Goal: Task Accomplishment & Management: Use online tool/utility

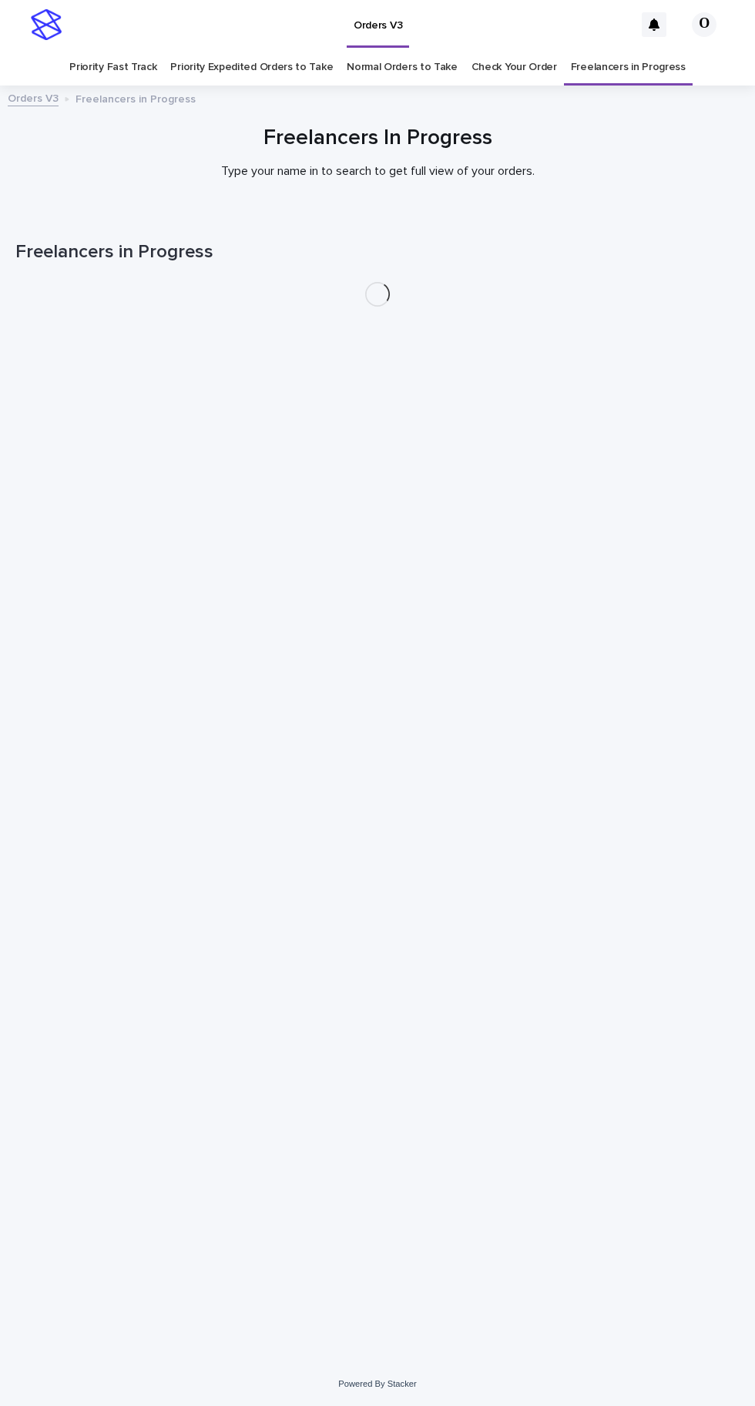
scroll to position [49, 0]
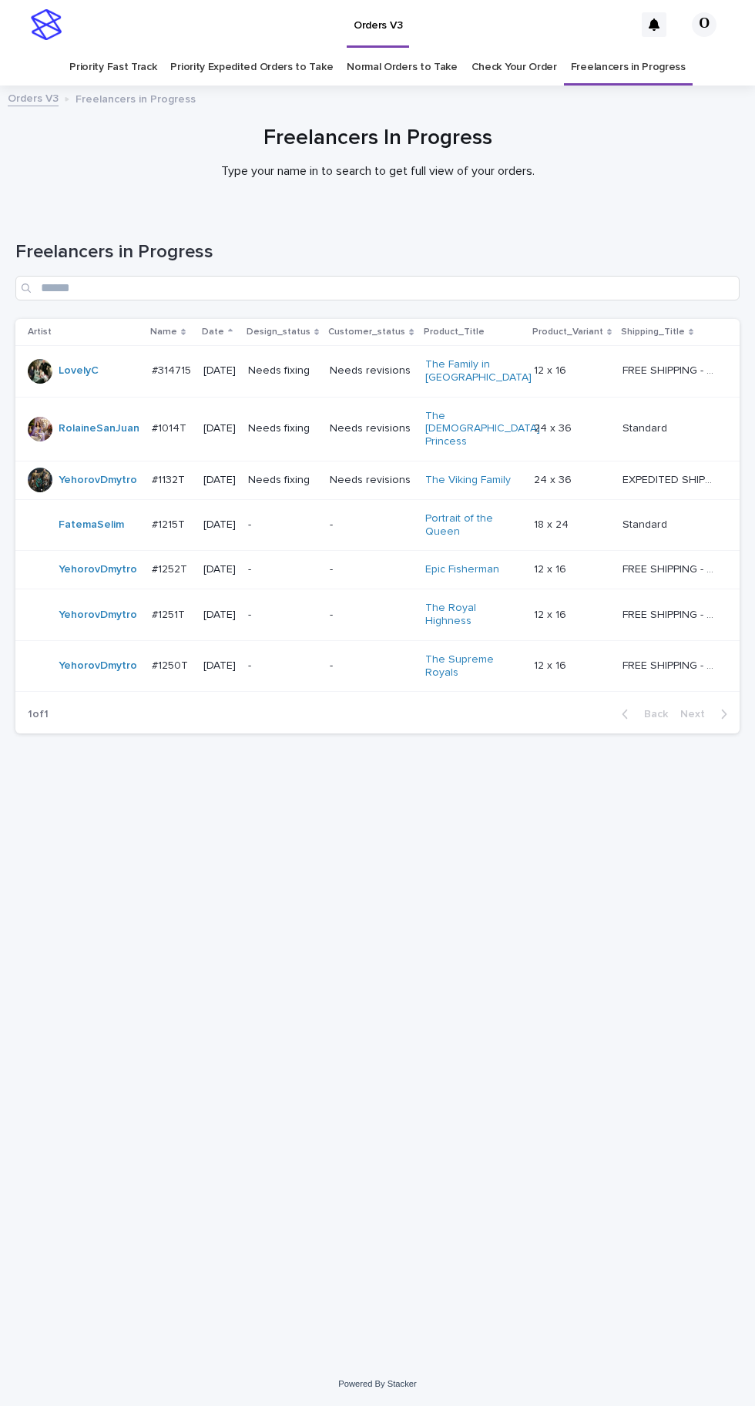
click at [555, 89] on div "Orders V3 Freelancers in Progress" at bounding box center [377, 100] width 755 height 22
click at [546, 49] on link "Check Your Order" at bounding box center [513, 67] width 85 height 36
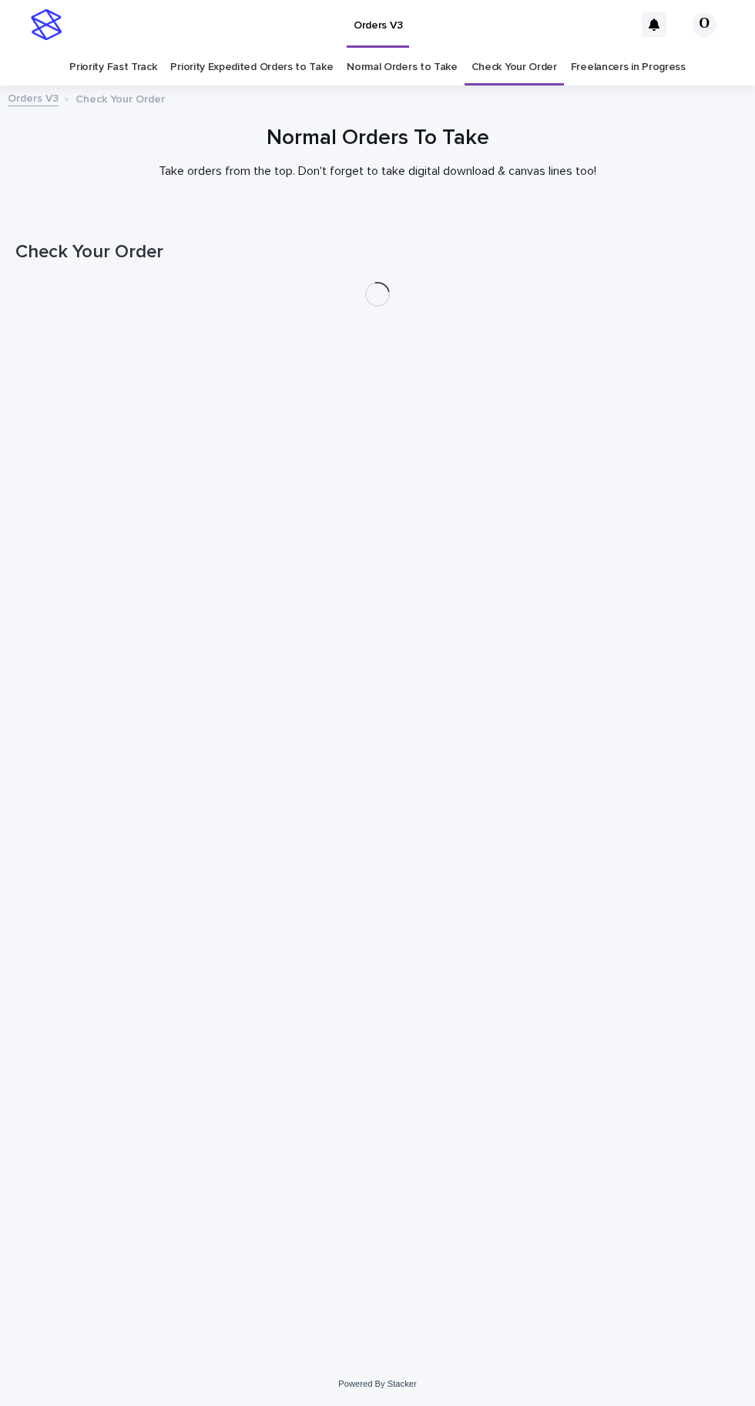
click at [290, 49] on link "Priority Expedited Orders to Take" at bounding box center [251, 67] width 162 height 36
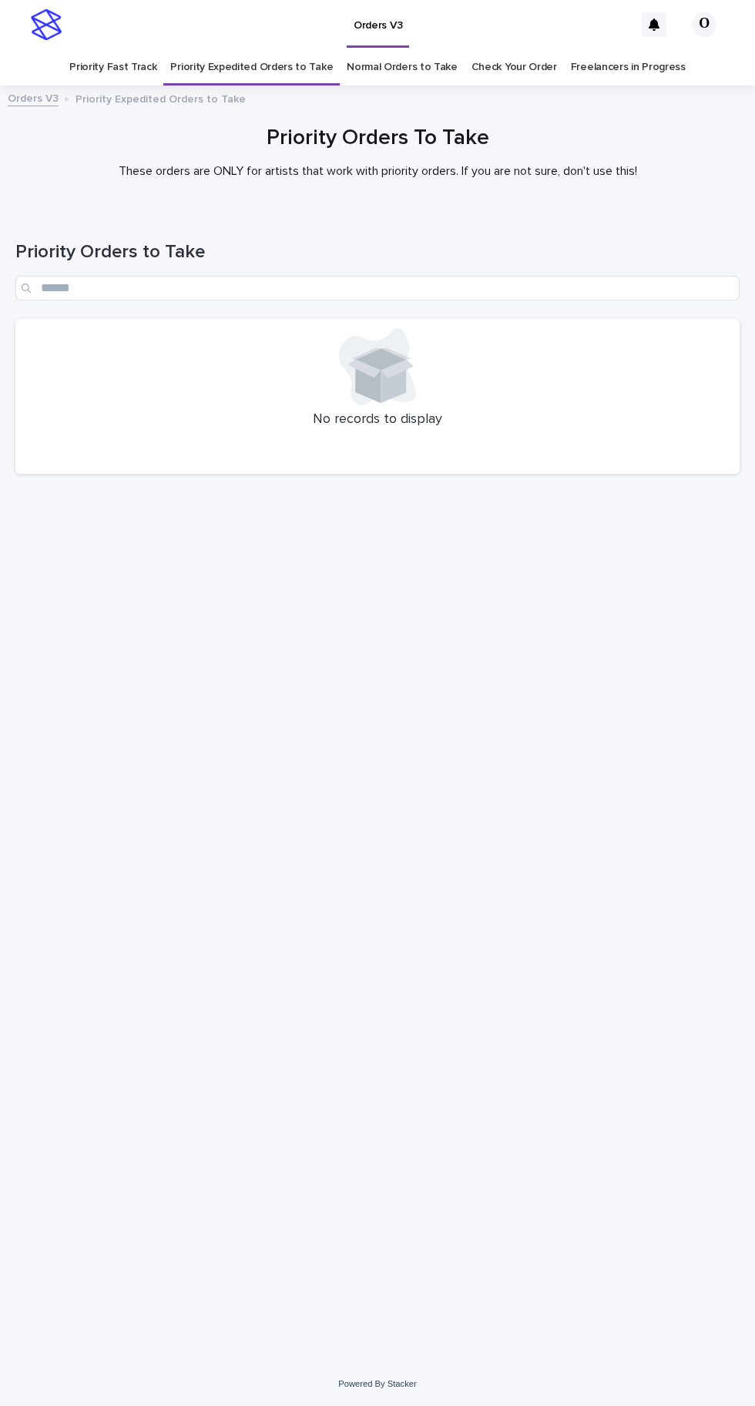
click at [420, 49] on link "Normal Orders to Take" at bounding box center [402, 67] width 111 height 36
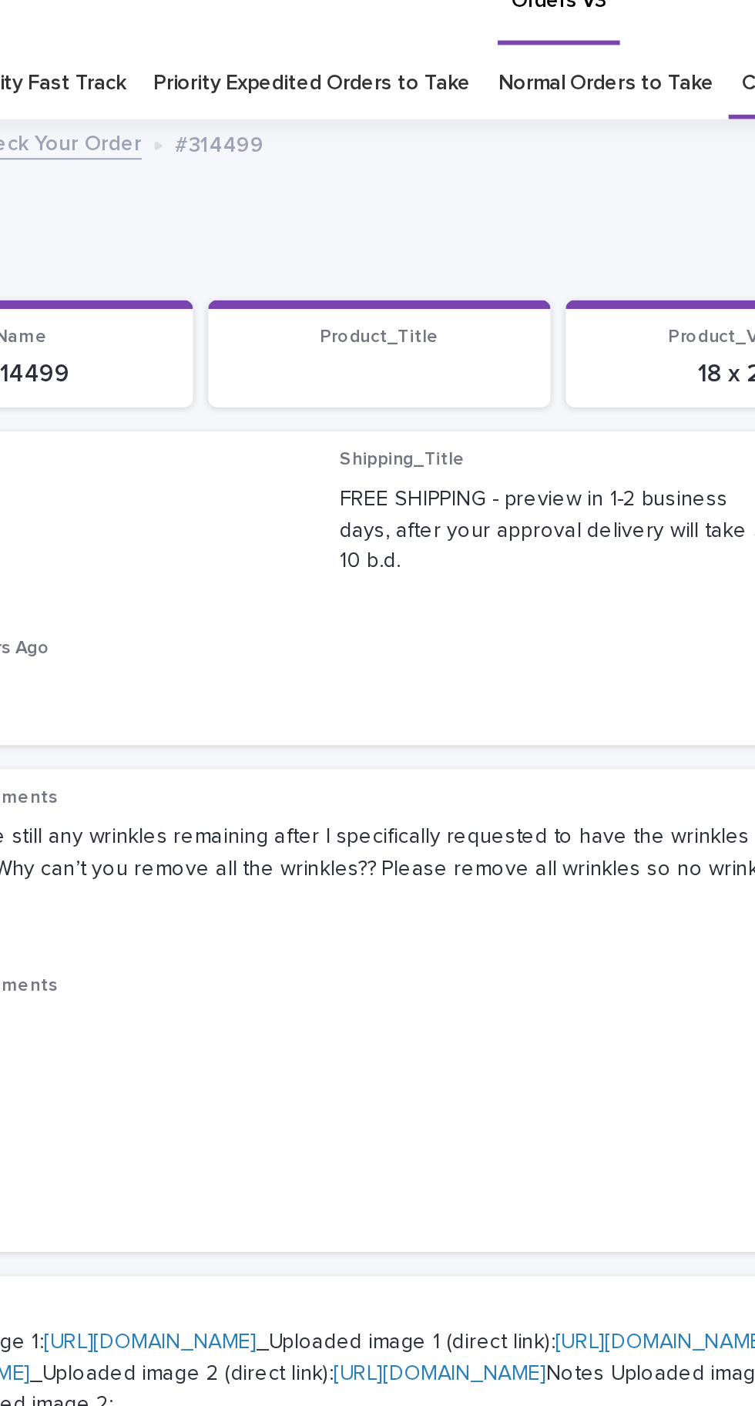
scroll to position [49, 0]
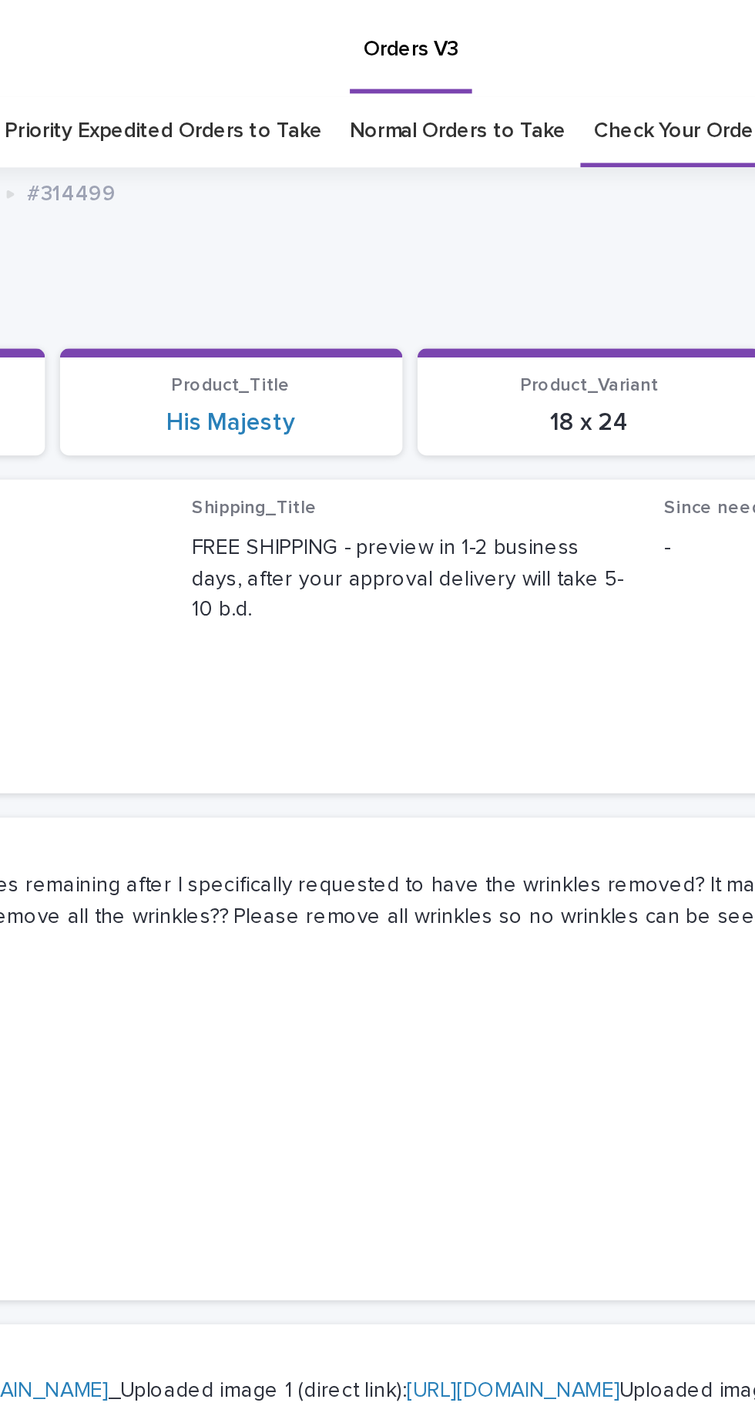
click at [397, 49] on link "Normal Orders to Take" at bounding box center [402, 67] width 111 height 36
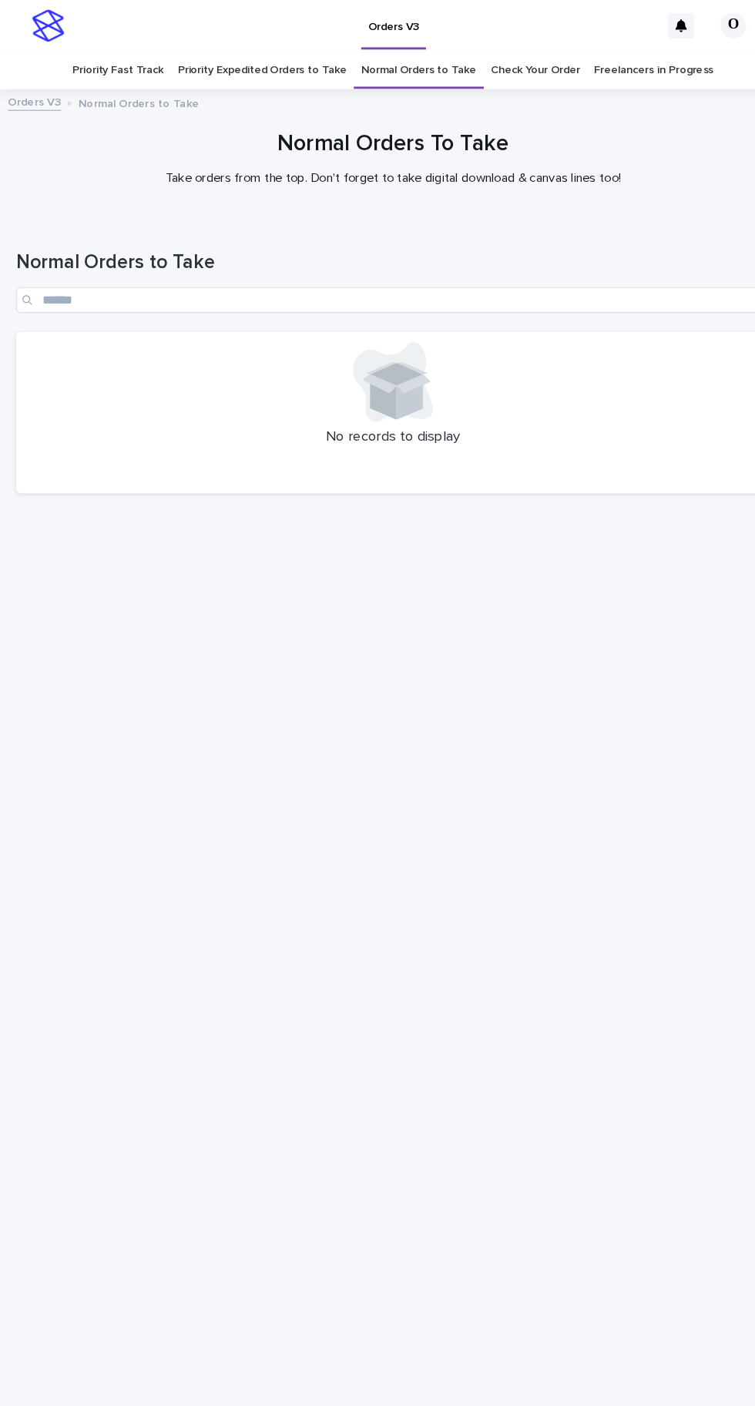
click at [538, 49] on link "Check Your Order" at bounding box center [513, 67] width 85 height 36
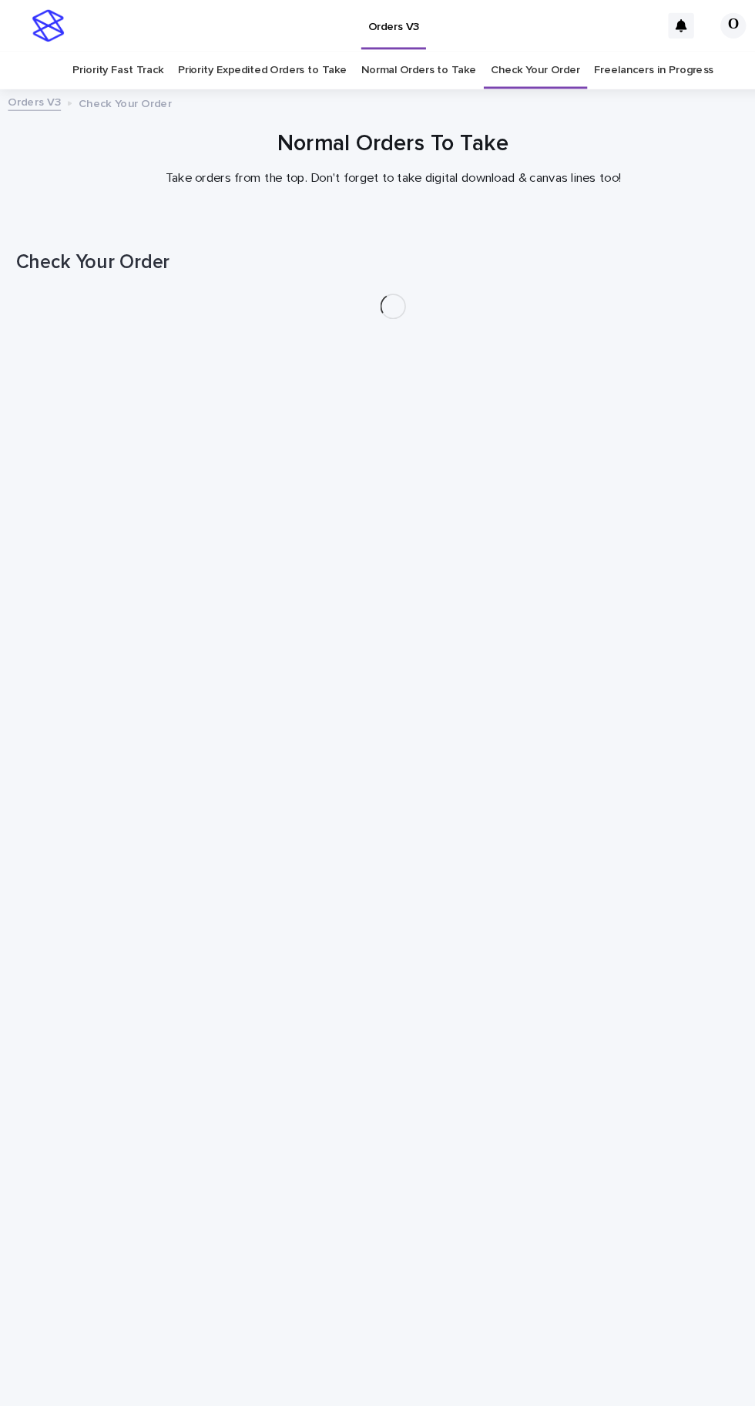
click at [524, 376] on div "Loading... Saving… Loading... Saving… Check Your Order" at bounding box center [377, 766] width 739 height 1113
